Goal: Navigation & Orientation: Find specific page/section

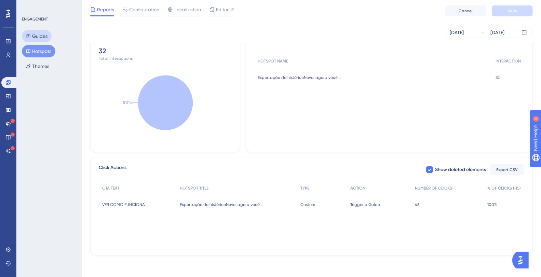
click at [39, 35] on button "Guides" at bounding box center [37, 36] width 30 height 12
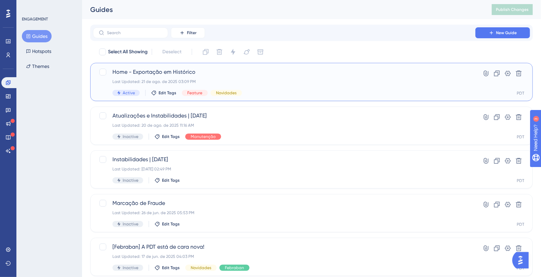
click at [170, 71] on span "Home - Exportação em Histórico" at bounding box center [284, 72] width 344 height 8
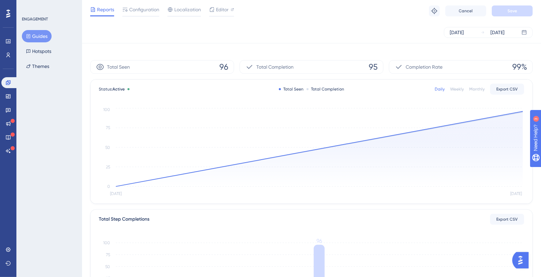
scroll to position [156, 0]
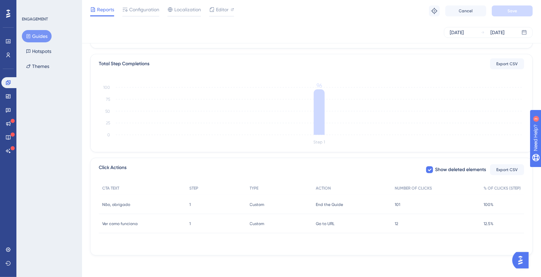
click at [40, 27] on div "ENGAGEMENT Guides Hotspots Themes" at bounding box center [49, 44] width 55 height 56
click at [40, 37] on button "Guides" at bounding box center [37, 36] width 30 height 12
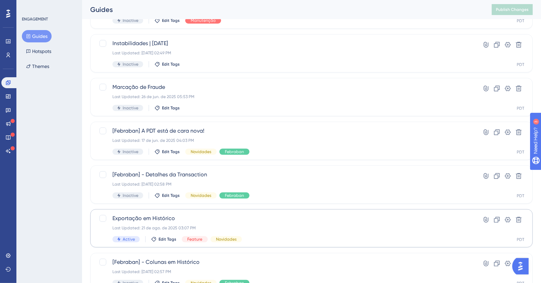
scroll to position [117, 0]
click at [235, 223] on div "Exportação em Histórico Last Updated: 21 de ago. de 2025 03:07 PM Active Edit T…" at bounding box center [284, 228] width 344 height 28
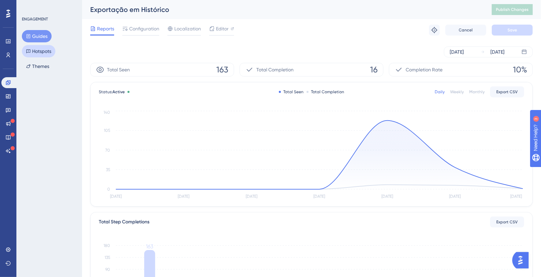
click at [50, 56] on button "Hotspots" at bounding box center [39, 51] width 34 height 12
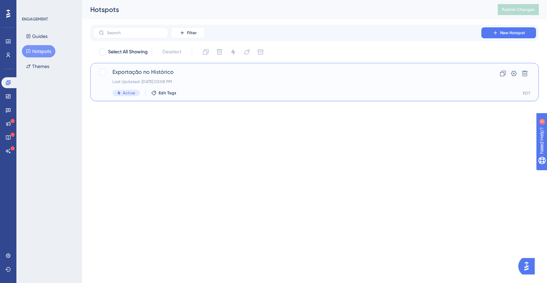
click at [271, 84] on div "Last Updated: 21 de ago. de 2025 03:08 PM" at bounding box center [286, 81] width 349 height 5
